Goal: Transaction & Acquisition: Purchase product/service

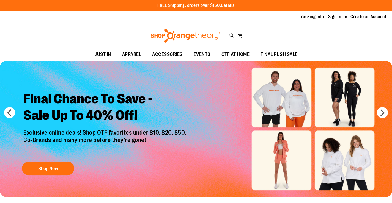
click at [334, 13] on div "Tracking Info Sign In Return to Procurement Create an Account" at bounding box center [196, 17] width 392 height 12
click at [334, 16] on link "Sign In" at bounding box center [334, 17] width 13 height 6
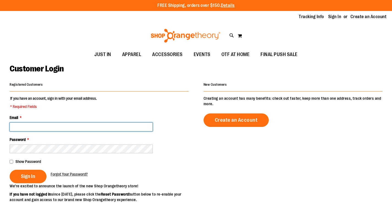
click at [68, 124] on input "Email *" at bounding box center [81, 127] width 143 height 9
type input "**********"
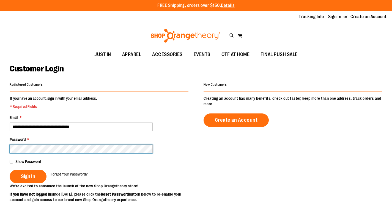
click at [10, 170] on button "Sign In" at bounding box center [28, 176] width 37 height 13
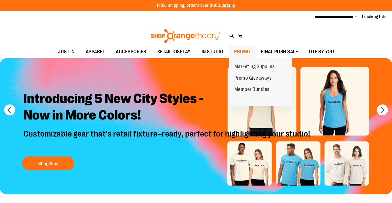
click at [245, 50] on span "PROMO" at bounding box center [242, 52] width 16 height 12
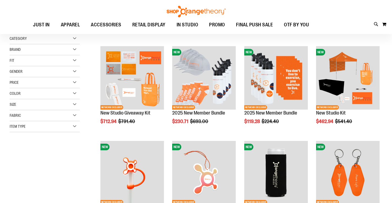
scroll to position [110, 0]
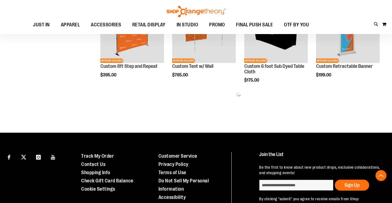
scroll to position [302, 0]
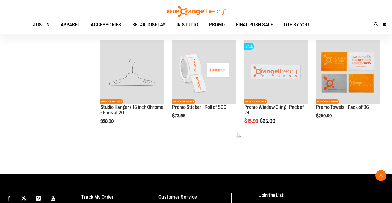
scroll to position [550, 0]
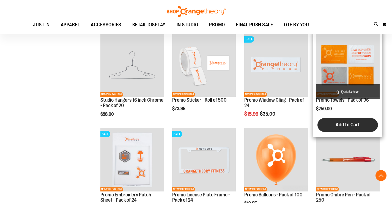
click at [352, 123] on span "Add to Cart" at bounding box center [348, 125] width 24 height 6
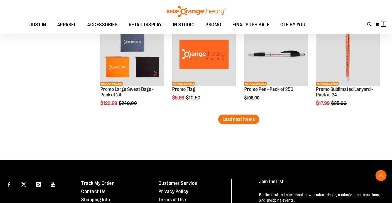
scroll to position [852, 0]
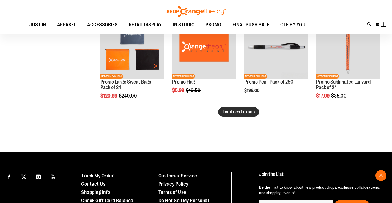
click at [249, 113] on span "Load next items" at bounding box center [239, 112] width 32 height 6
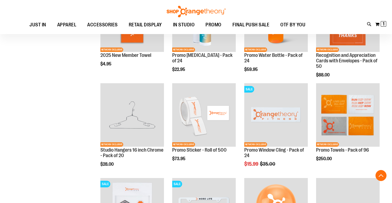
scroll to position [495, 0]
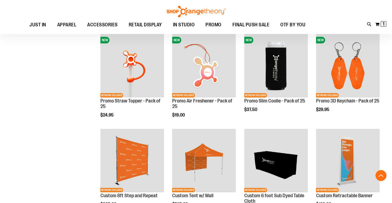
scroll to position [165, 0]
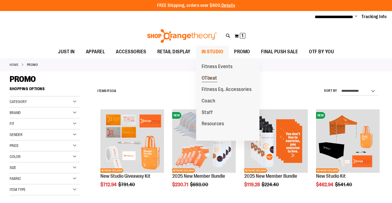
click at [211, 79] on span "OTbeat" at bounding box center [210, 78] width 16 height 7
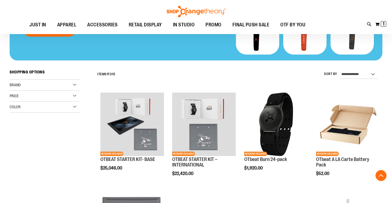
scroll to position [110, 0]
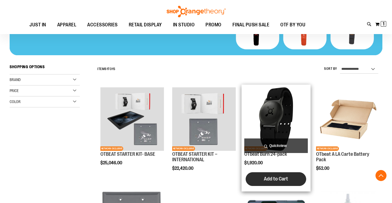
click at [273, 175] on button "Add to Cart" at bounding box center [276, 179] width 61 height 14
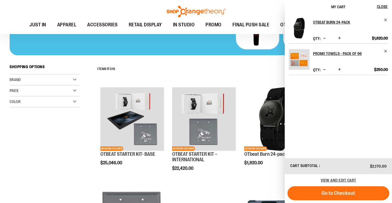
click at [264, 63] on div "**********" at bounding box center [239, 69] width 288 height 14
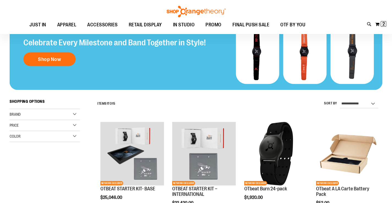
scroll to position [0, 0]
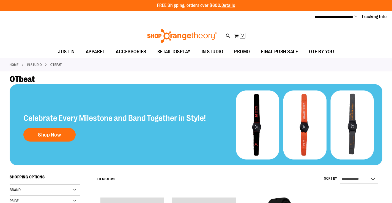
click at [355, 15] on span "Change" at bounding box center [356, 16] width 3 height 5
click at [344, 24] on link "My Account" at bounding box center [336, 26] width 48 height 10
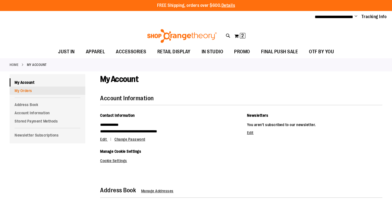
click at [40, 89] on link "My Orders" at bounding box center [48, 91] width 76 height 8
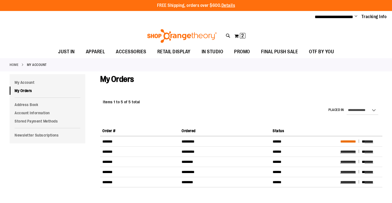
click at [353, 141] on span "**********" at bounding box center [348, 142] width 16 height 4
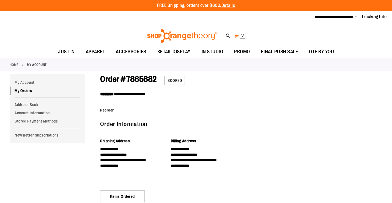
click at [244, 35] on span "2" at bounding box center [242, 36] width 2 height 6
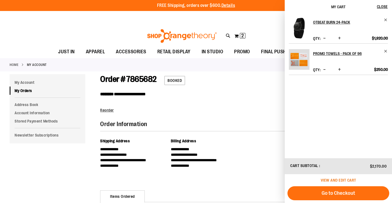
click at [332, 180] on span "View and edit cart" at bounding box center [338, 180] width 35 height 4
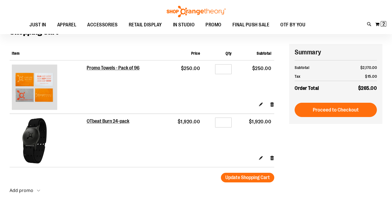
scroll to position [27, 0]
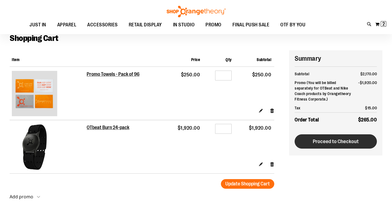
click at [320, 143] on span "Proceed to Checkout" at bounding box center [336, 142] width 46 height 6
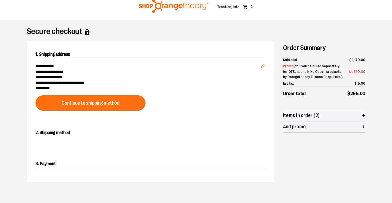
scroll to position [28, 0]
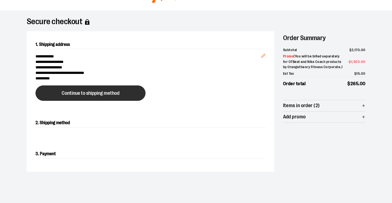
click at [66, 89] on button "Continue to shipping method" at bounding box center [90, 93] width 110 height 15
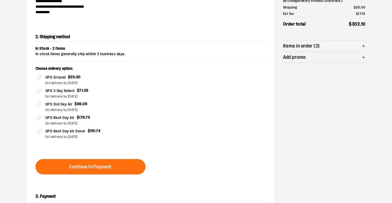
scroll to position [121, 0]
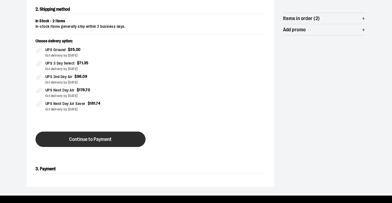
click at [71, 138] on span "Continue to Payment" at bounding box center [90, 139] width 43 height 5
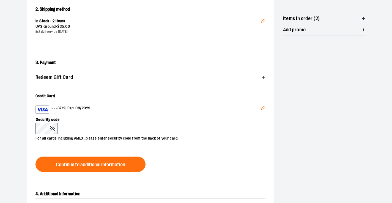
click at [264, 108] on icon "Edit" at bounding box center [263, 108] width 4 height 4
click at [23, 135] on div "**********" at bounding box center [196, 69] width 352 height 304
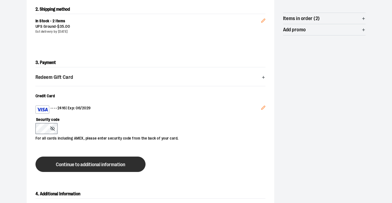
click at [89, 159] on button "Continue to additional information" at bounding box center [90, 164] width 110 height 15
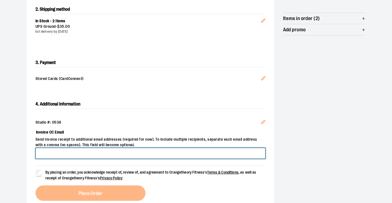
click at [51, 150] on input "Invoice CC Email" at bounding box center [150, 153] width 230 height 11
type input "**********"
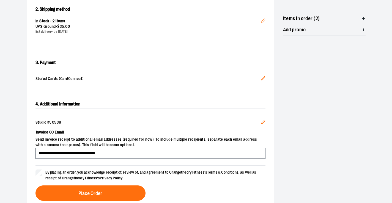
click at [20, 158] on div "**********" at bounding box center [196, 68] width 392 height 302
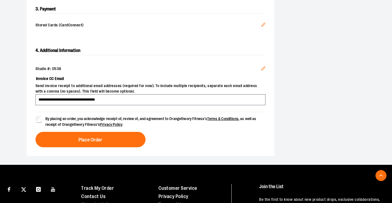
scroll to position [176, 0]
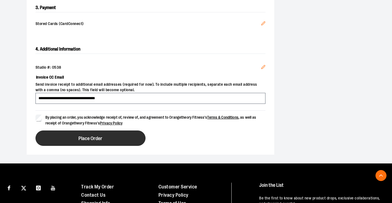
click at [92, 141] on button "Place Order" at bounding box center [90, 138] width 110 height 15
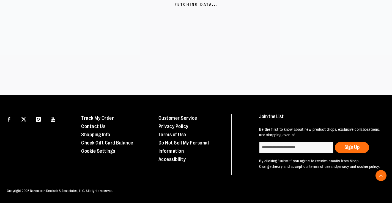
scroll to position [154, 0]
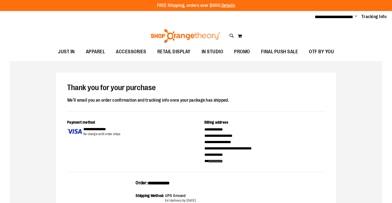
click at [356, 16] on span "Change" at bounding box center [356, 16] width 3 height 5
click at [339, 33] on link "Sign Out" at bounding box center [336, 37] width 48 height 10
